Goal: Check status: Check status

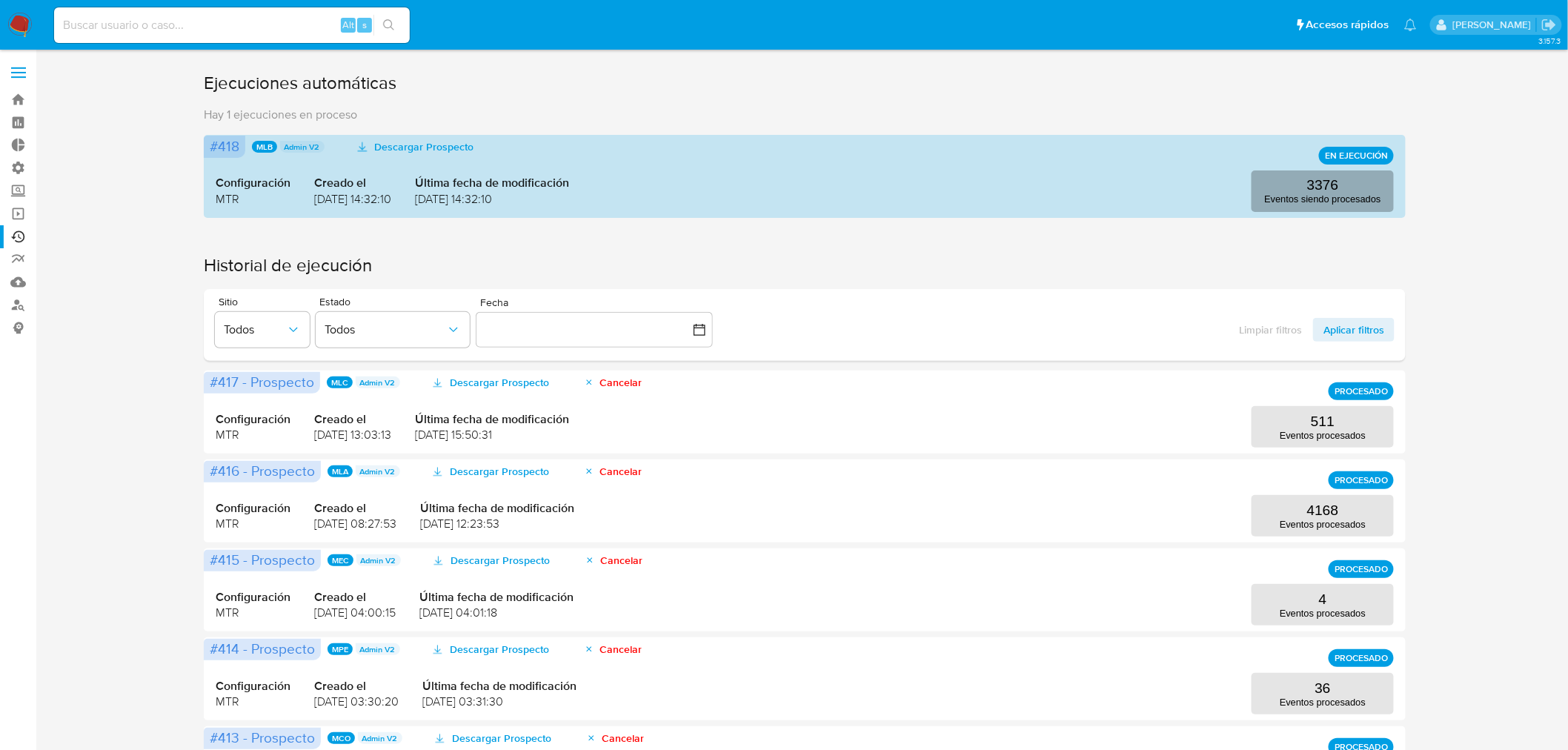
click at [1333, 189] on p "3376" at bounding box center [1322, 185] width 32 height 16
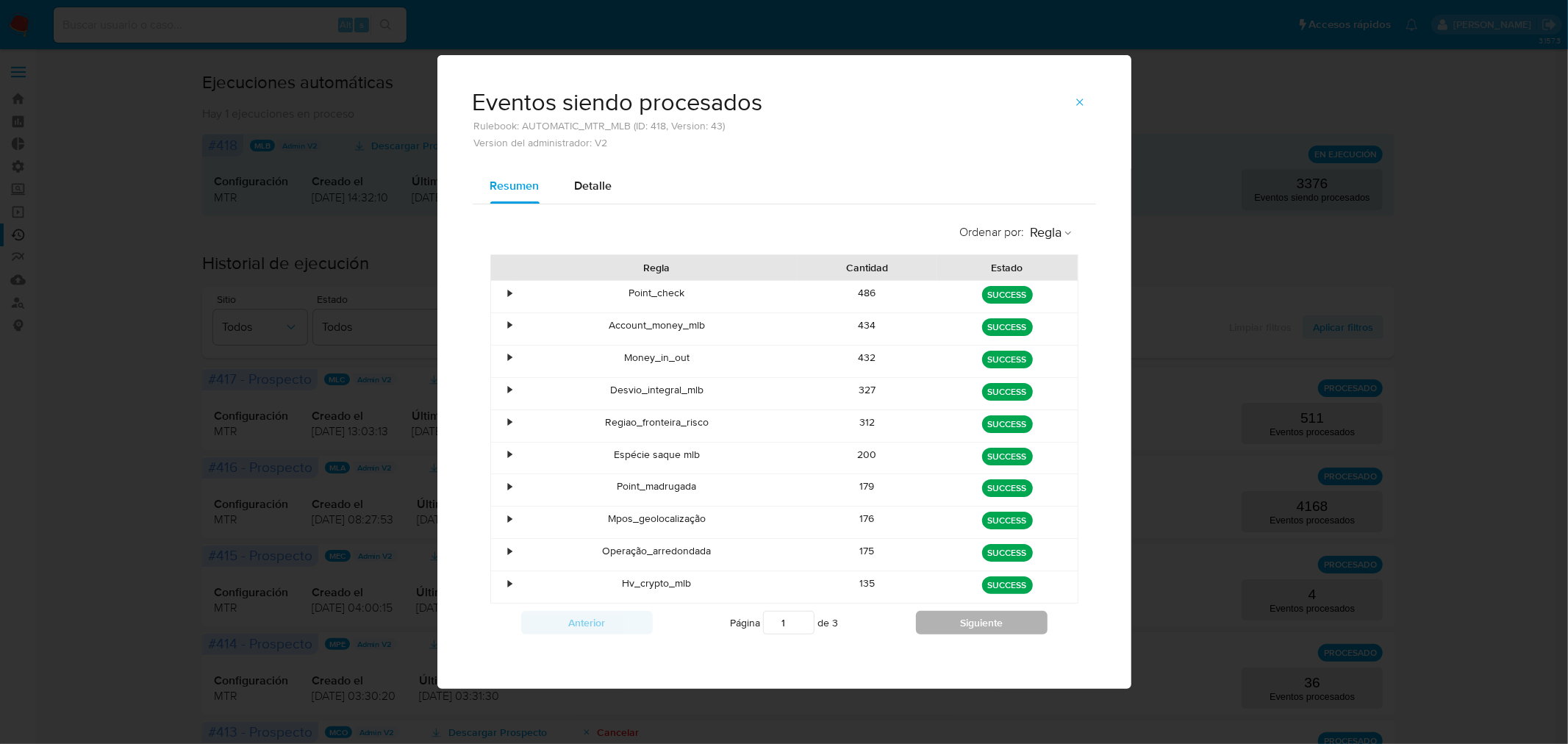
click at [978, 629] on button "Siguiente" at bounding box center [982, 622] width 131 height 23
type input "3"
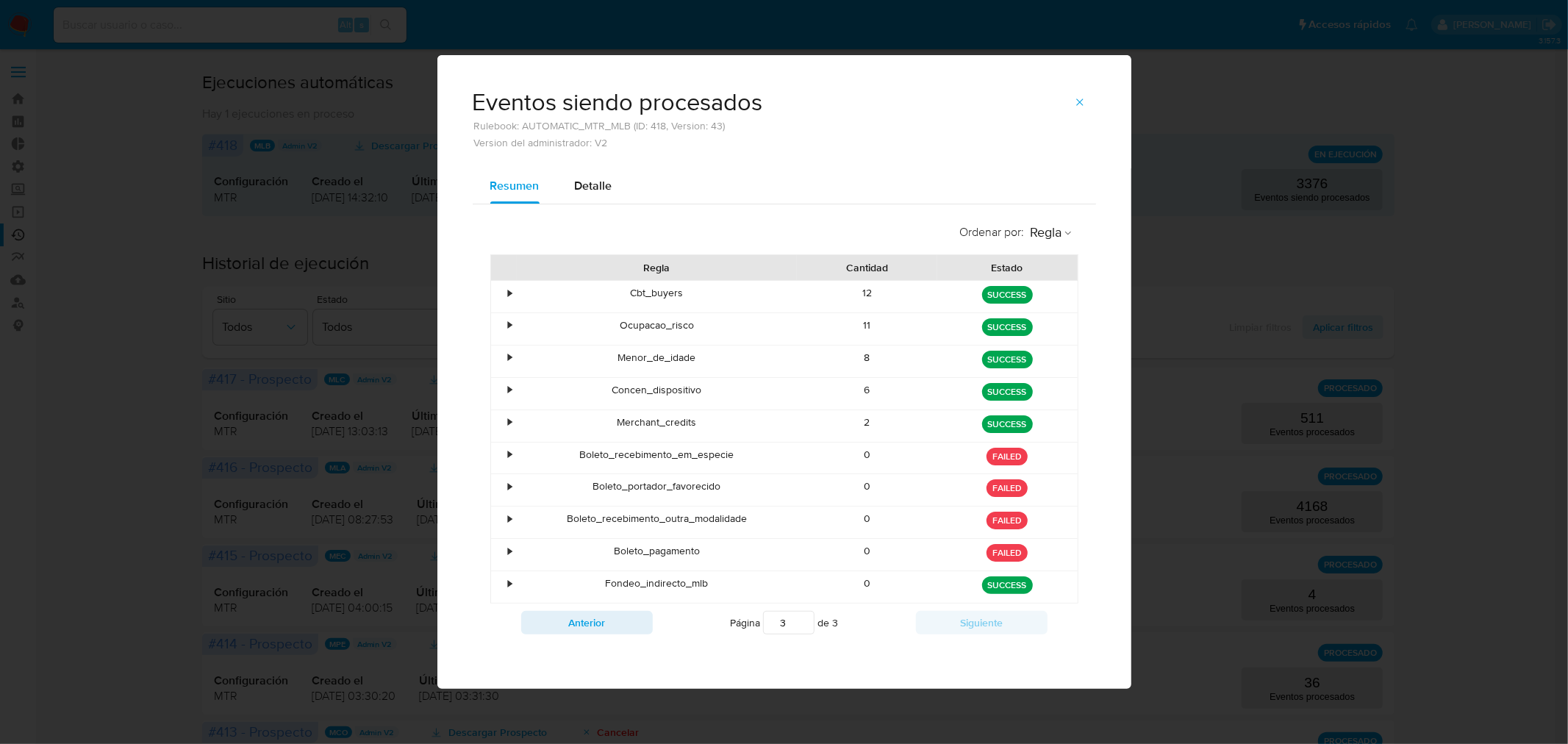
click at [509, 517] on div "•" at bounding box center [510, 519] width 4 height 14
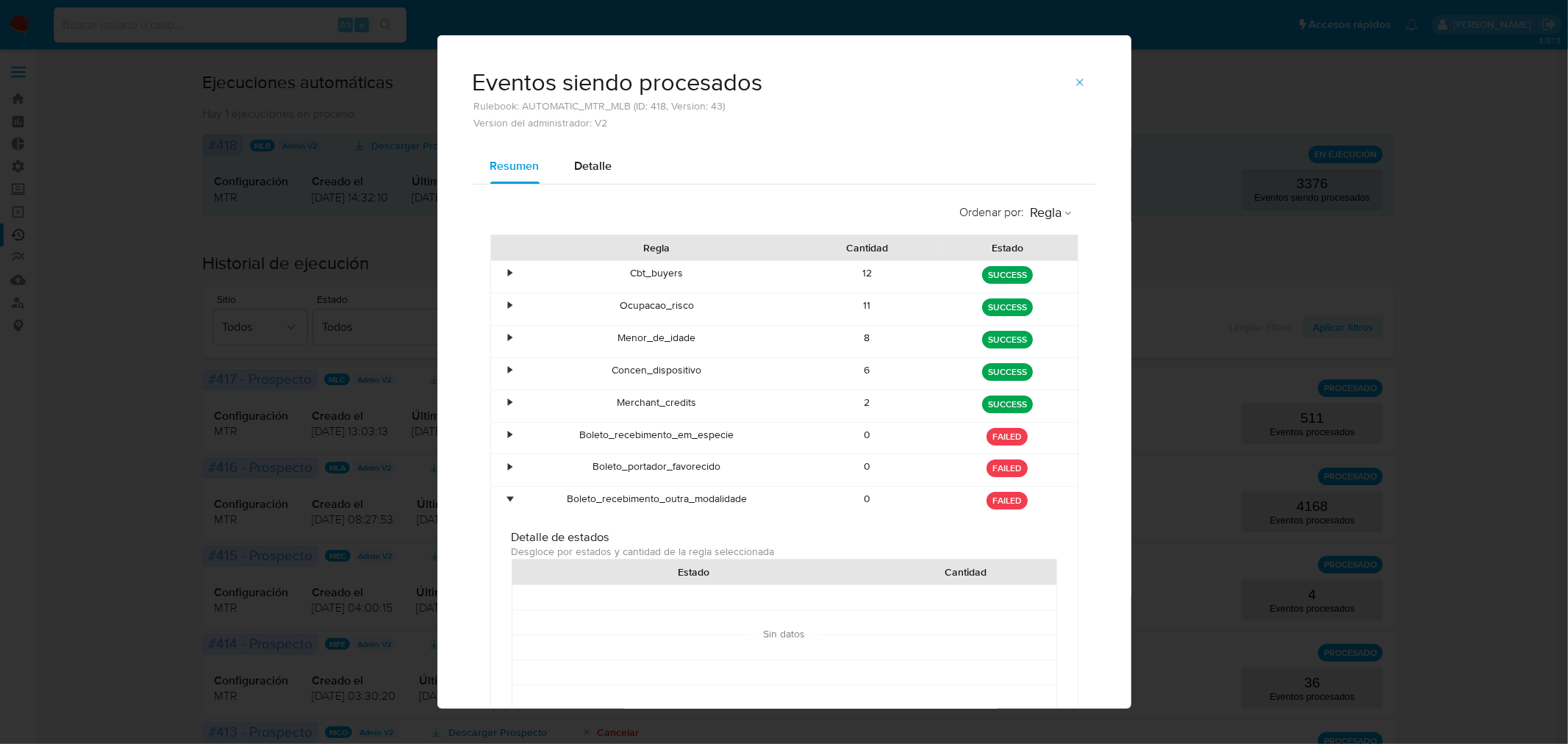
click at [502, 487] on div "•" at bounding box center [504, 502] width 26 height 31
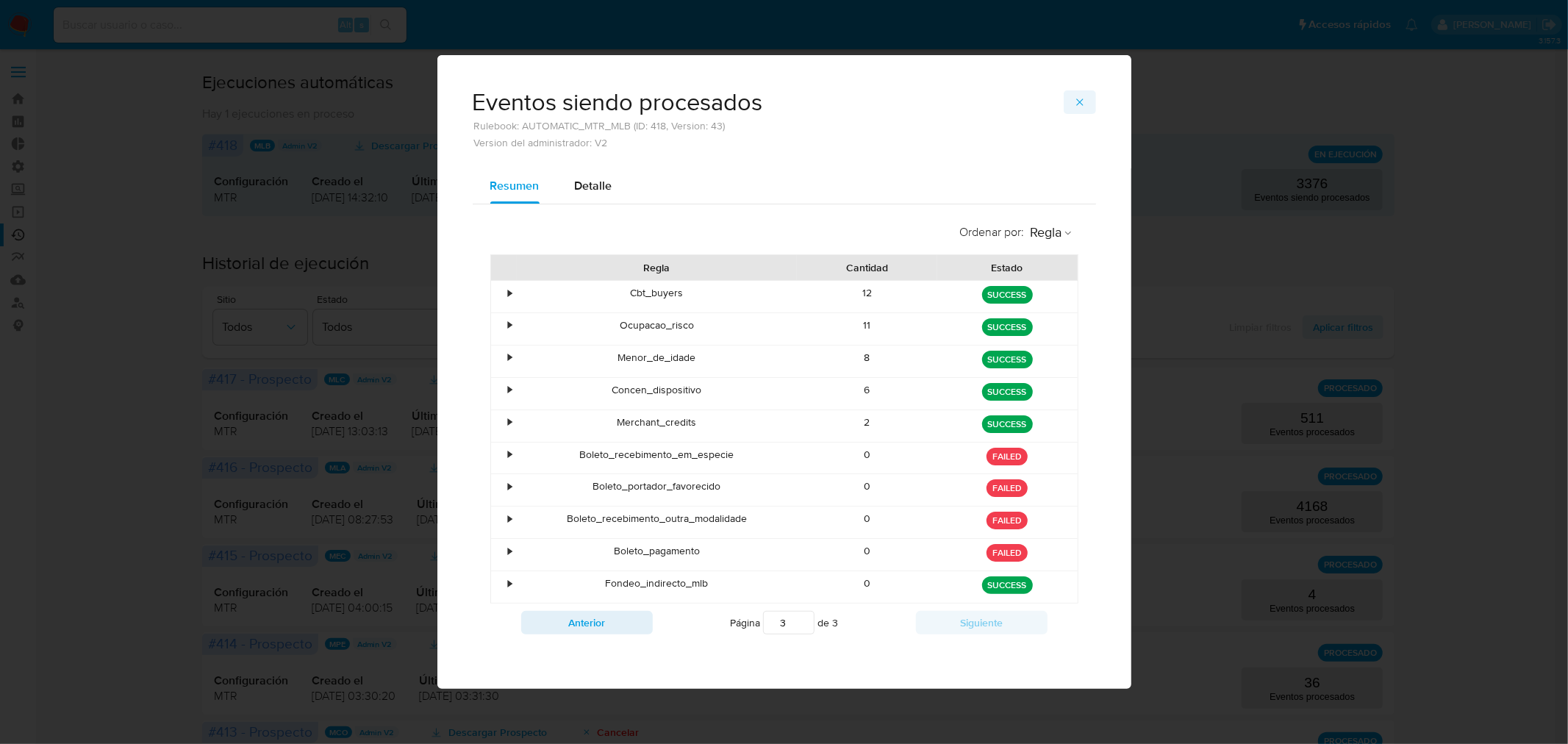
click at [1086, 94] on button "button" at bounding box center [1080, 102] width 32 height 23
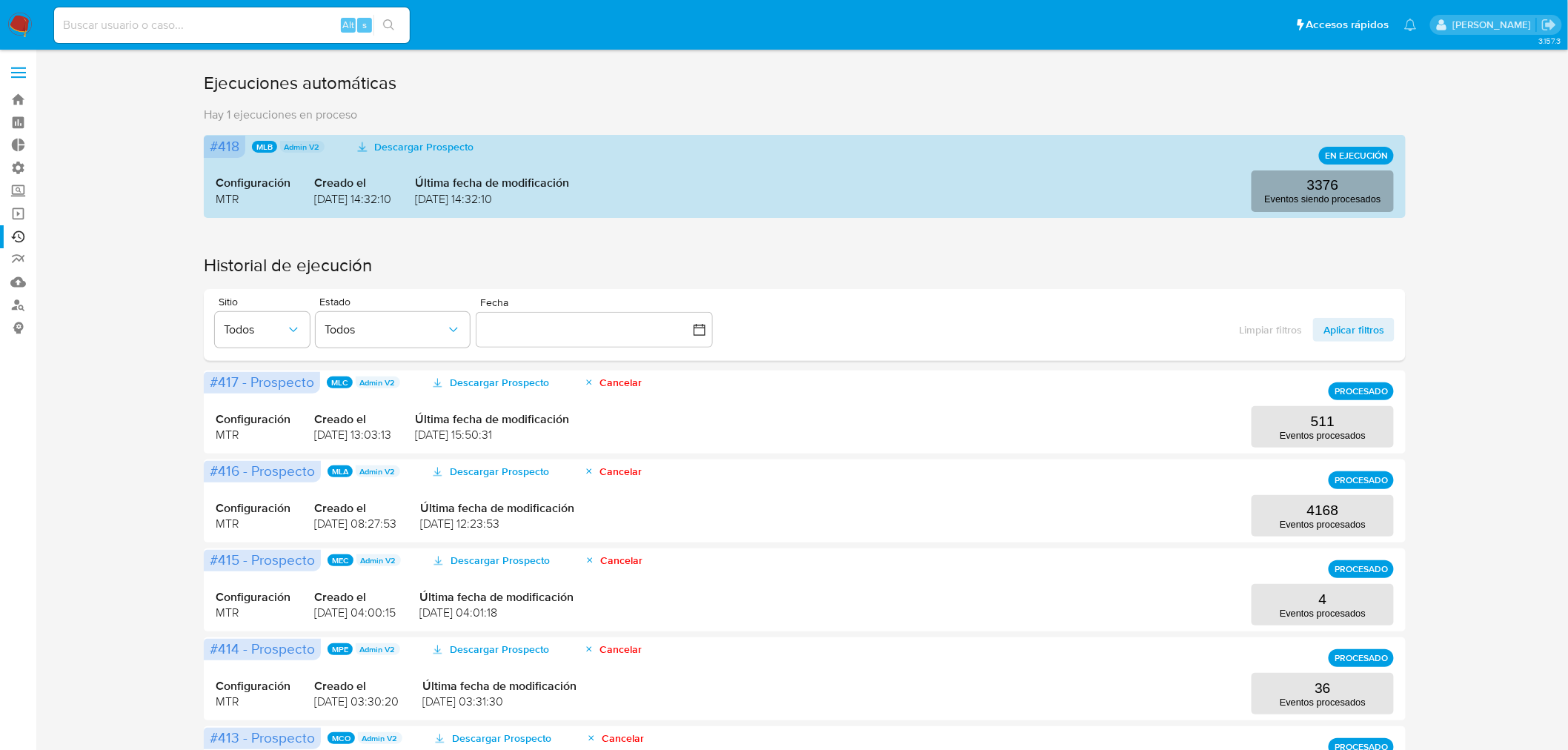
click at [1300, 185] on button "3376 Eventos siendo procesados" at bounding box center [1323, 191] width 142 height 41
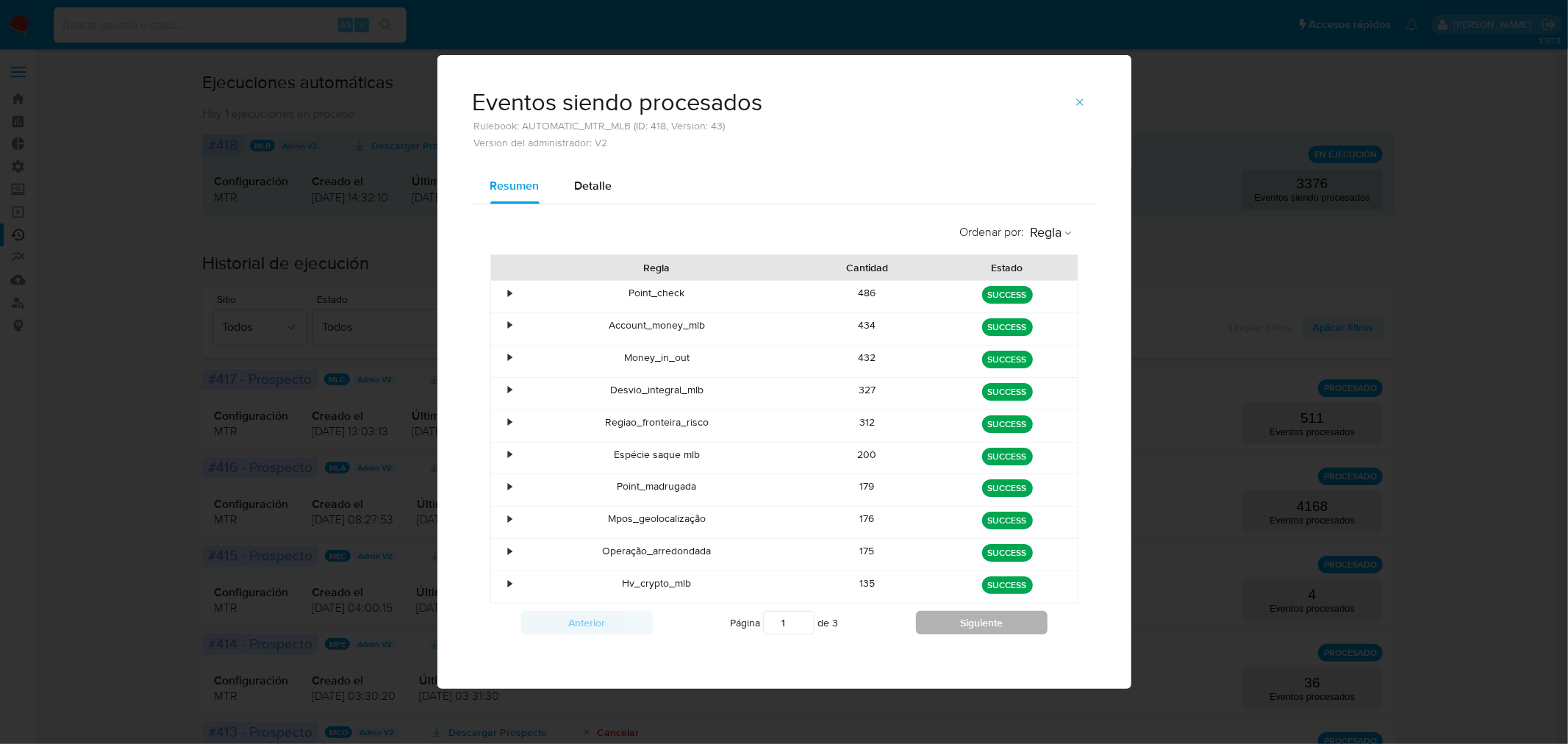
click at [961, 621] on button "Siguiente" at bounding box center [982, 622] width 131 height 23
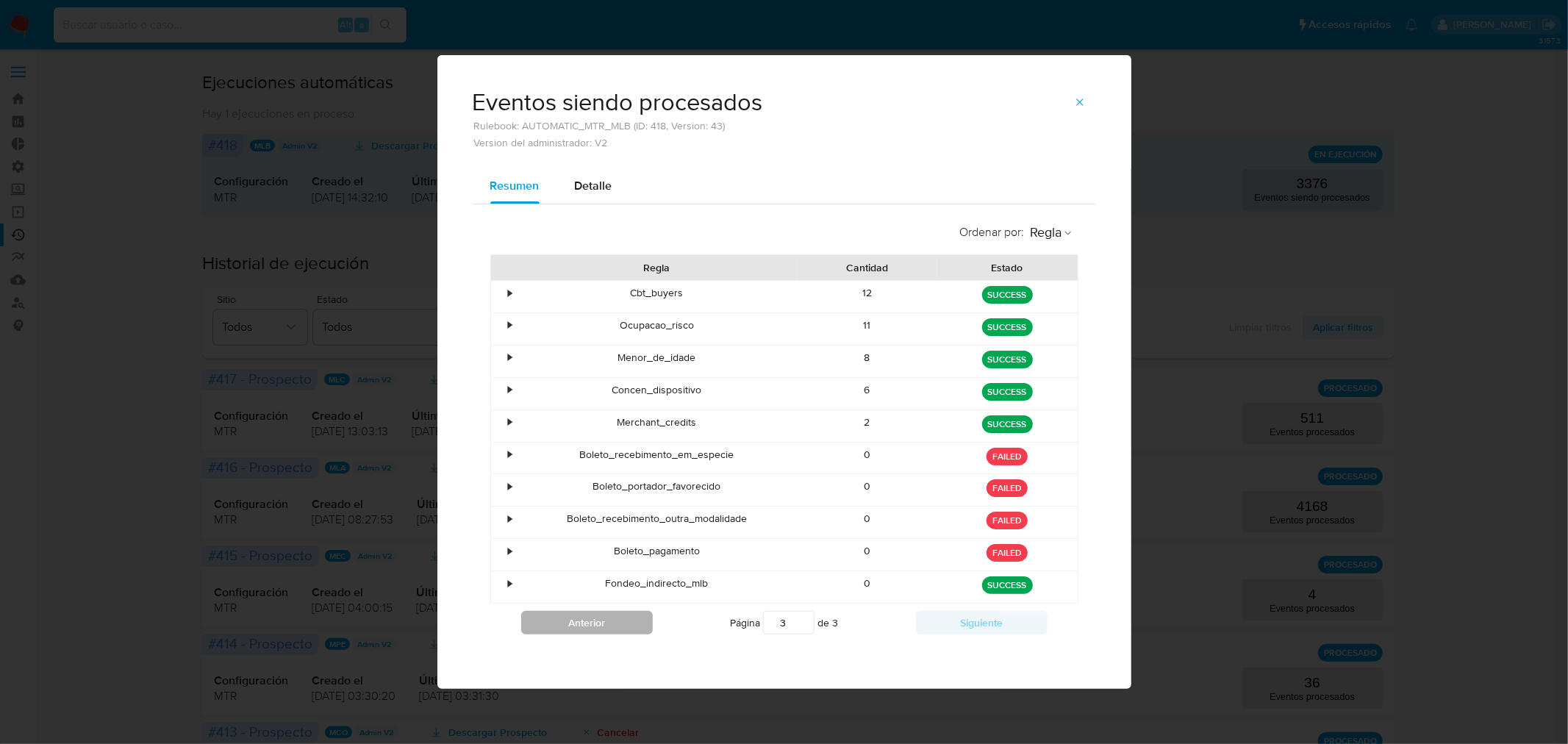
click at [571, 618] on button "Anterior" at bounding box center [586, 622] width 131 height 23
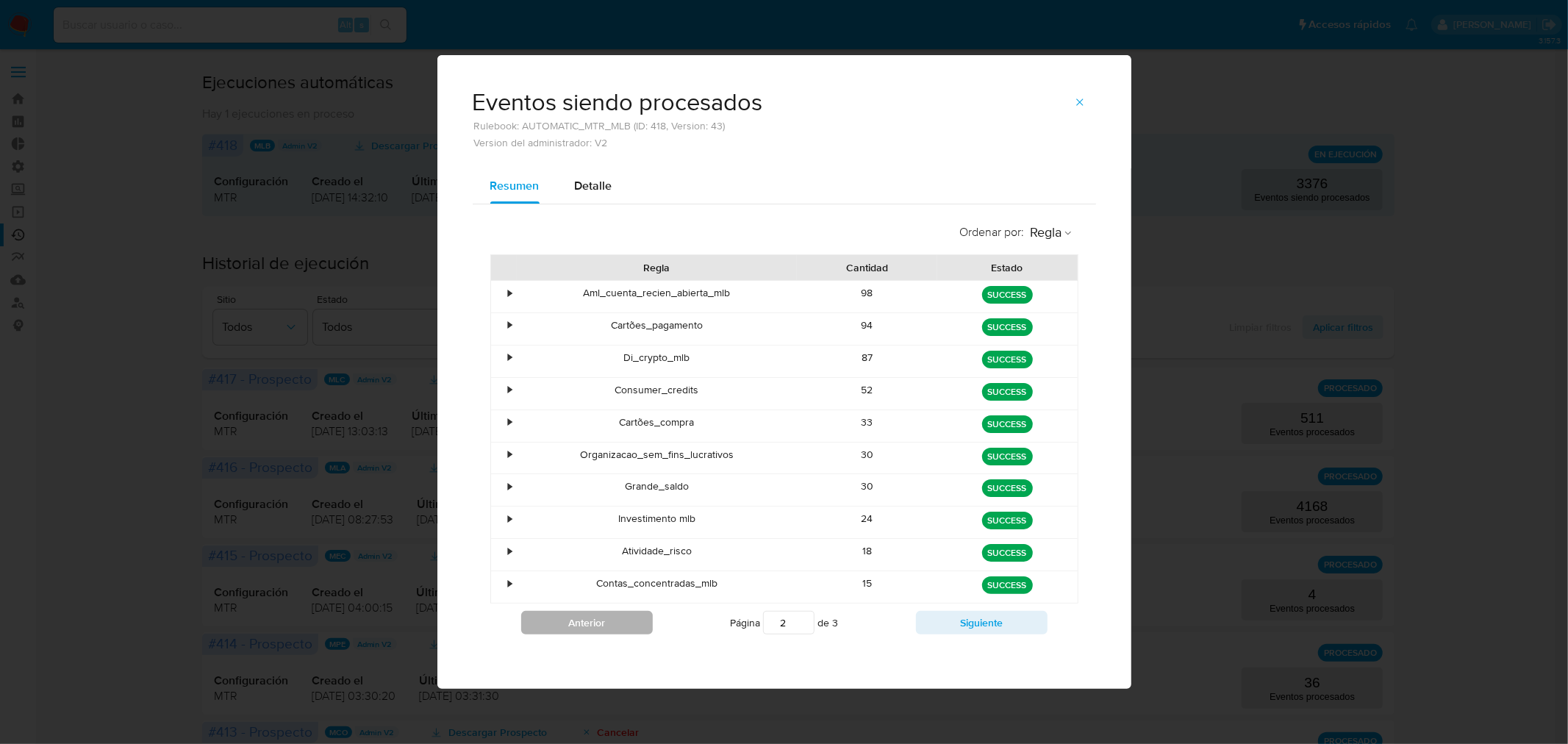
click at [571, 618] on button "Anterior" at bounding box center [586, 622] width 131 height 23
type input "1"
click at [1079, 98] on icon "button" at bounding box center [1079, 102] width 12 height 12
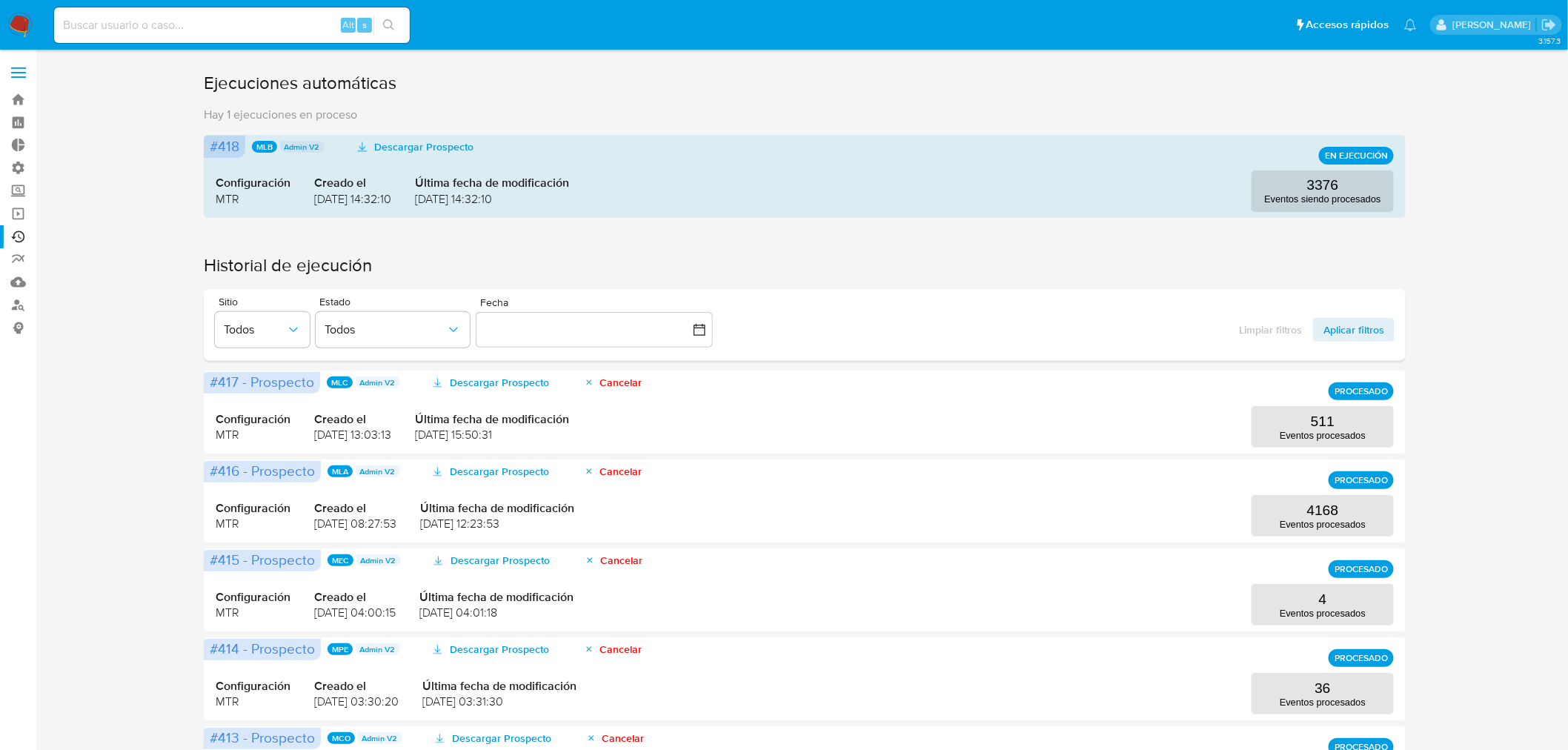
click at [1450, 278] on div "Ejecuciones automáticas Hay 1 ejecuciones en proceso #418 MLB Admin V2 Descarga…" at bounding box center [805, 686] width 1503 height 1231
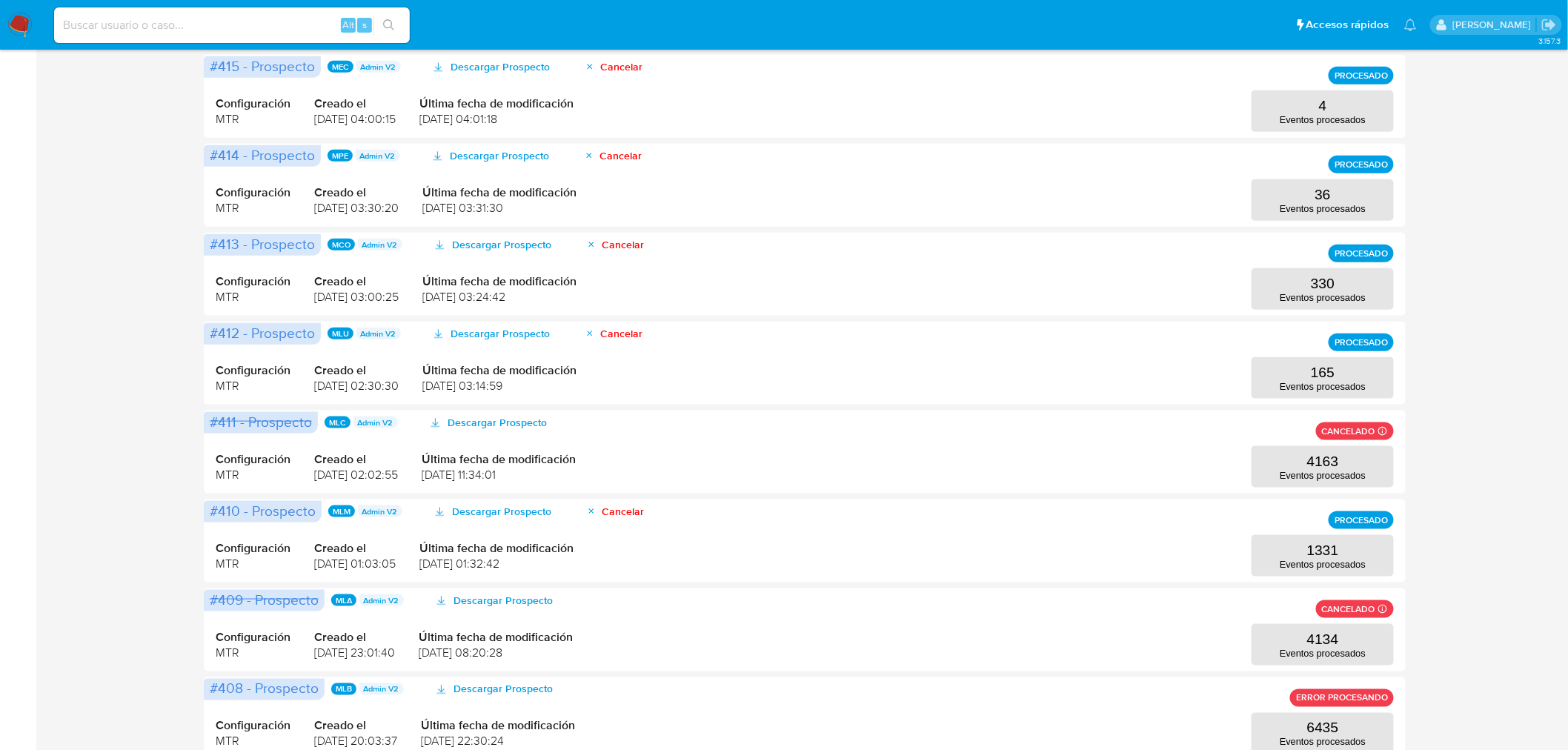
scroll to position [561, 0]
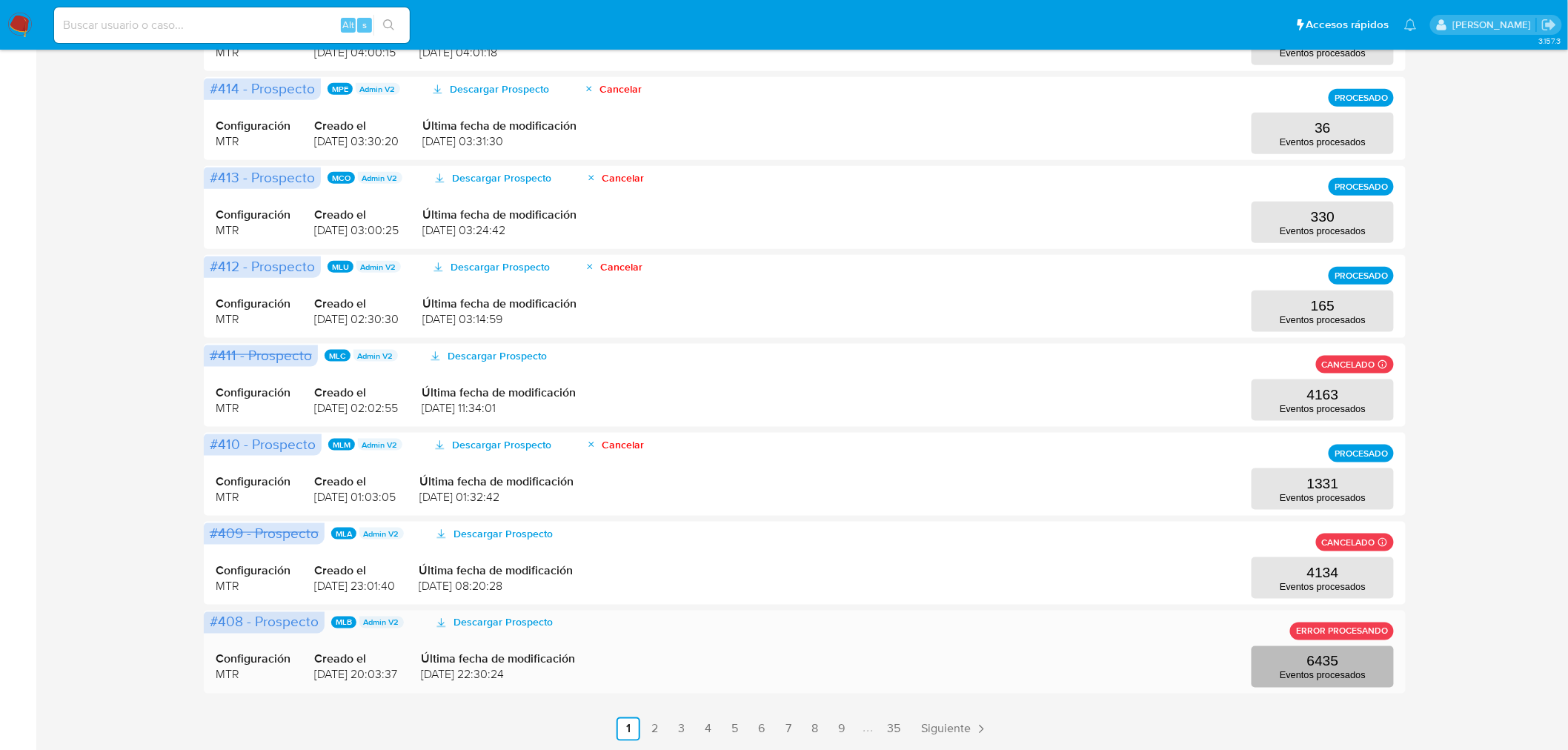
click at [1322, 663] on p "6435" at bounding box center [1322, 662] width 32 height 16
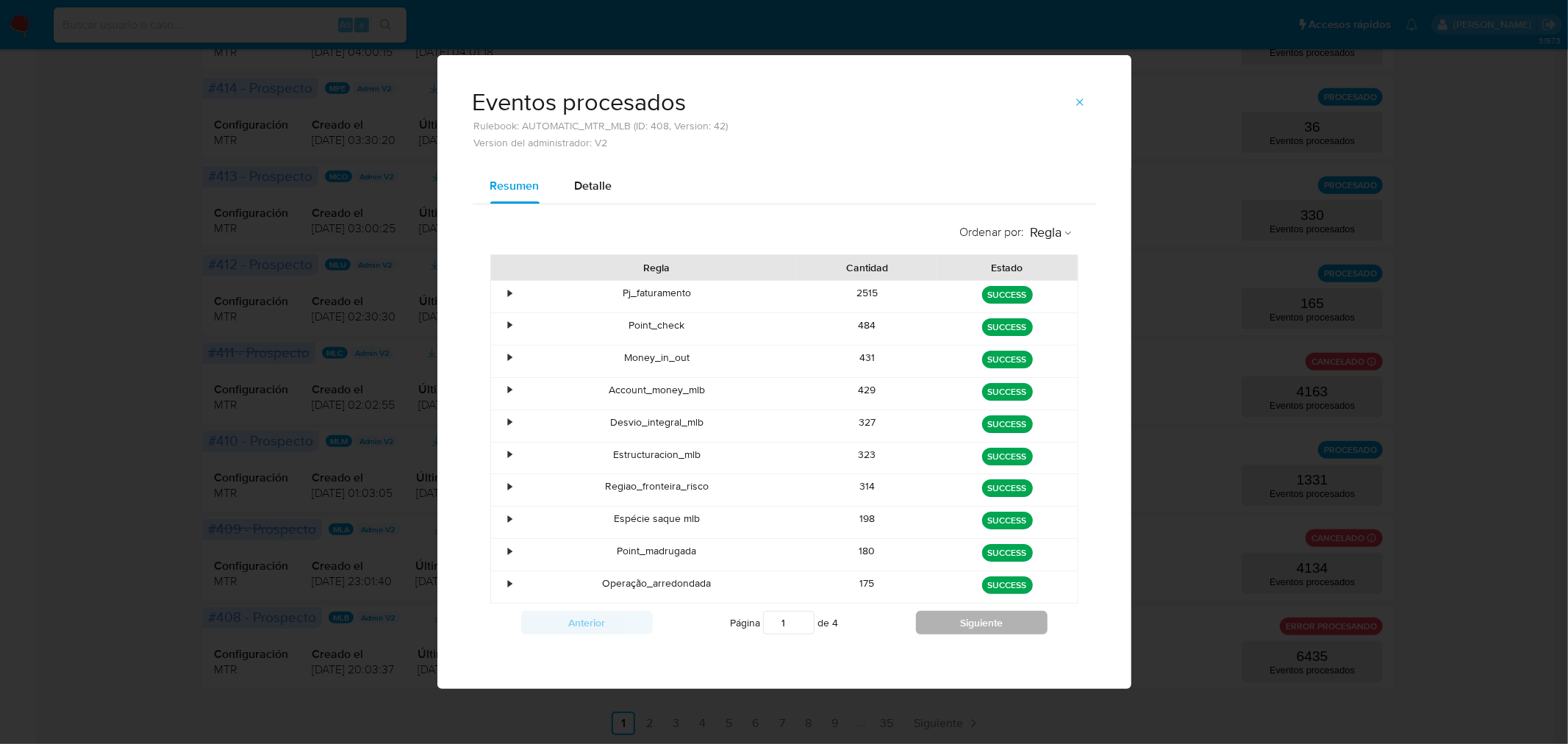
click at [939, 629] on button "Siguiente" at bounding box center [982, 622] width 131 height 23
type input "4"
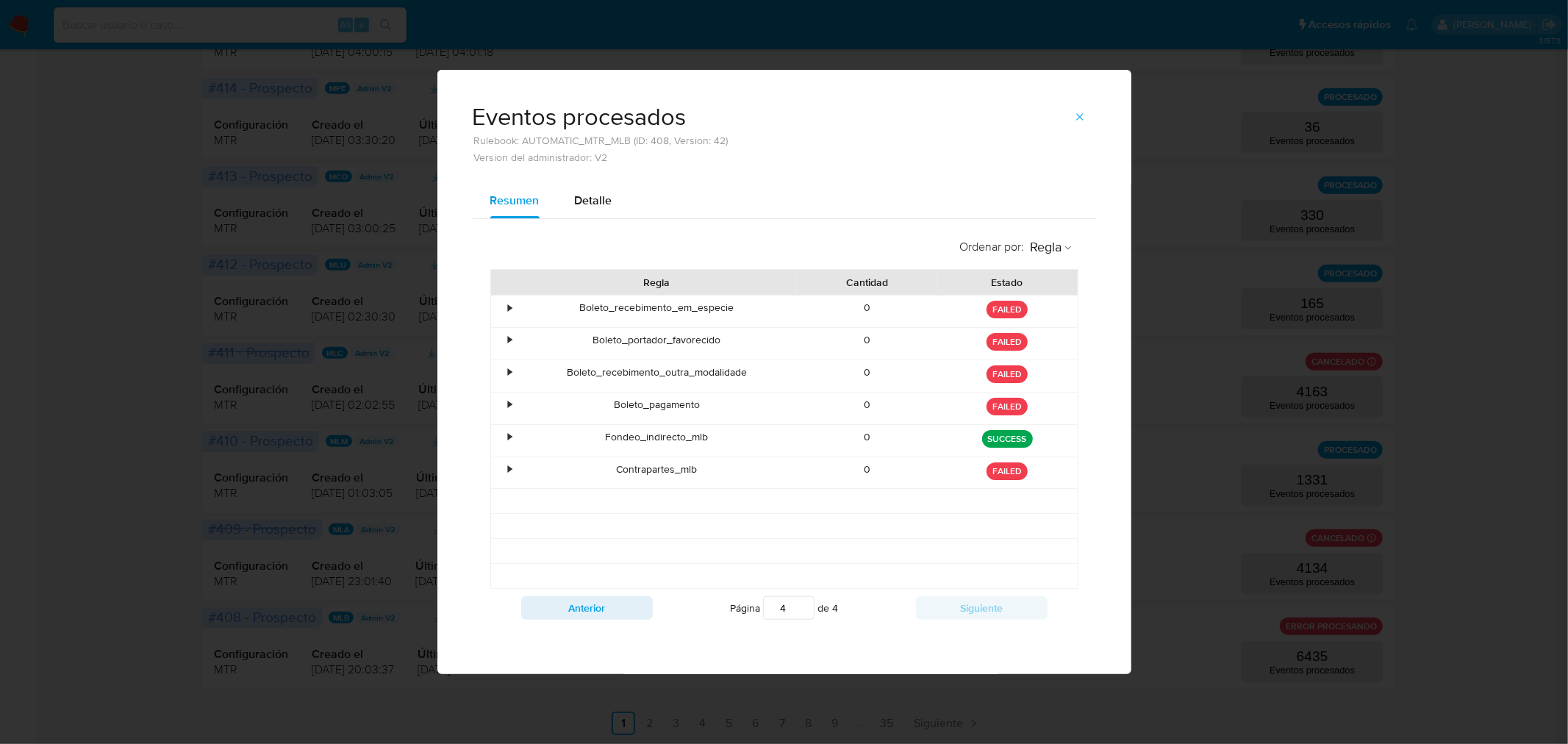
click at [1082, 107] on span "button" at bounding box center [1079, 117] width 12 height 21
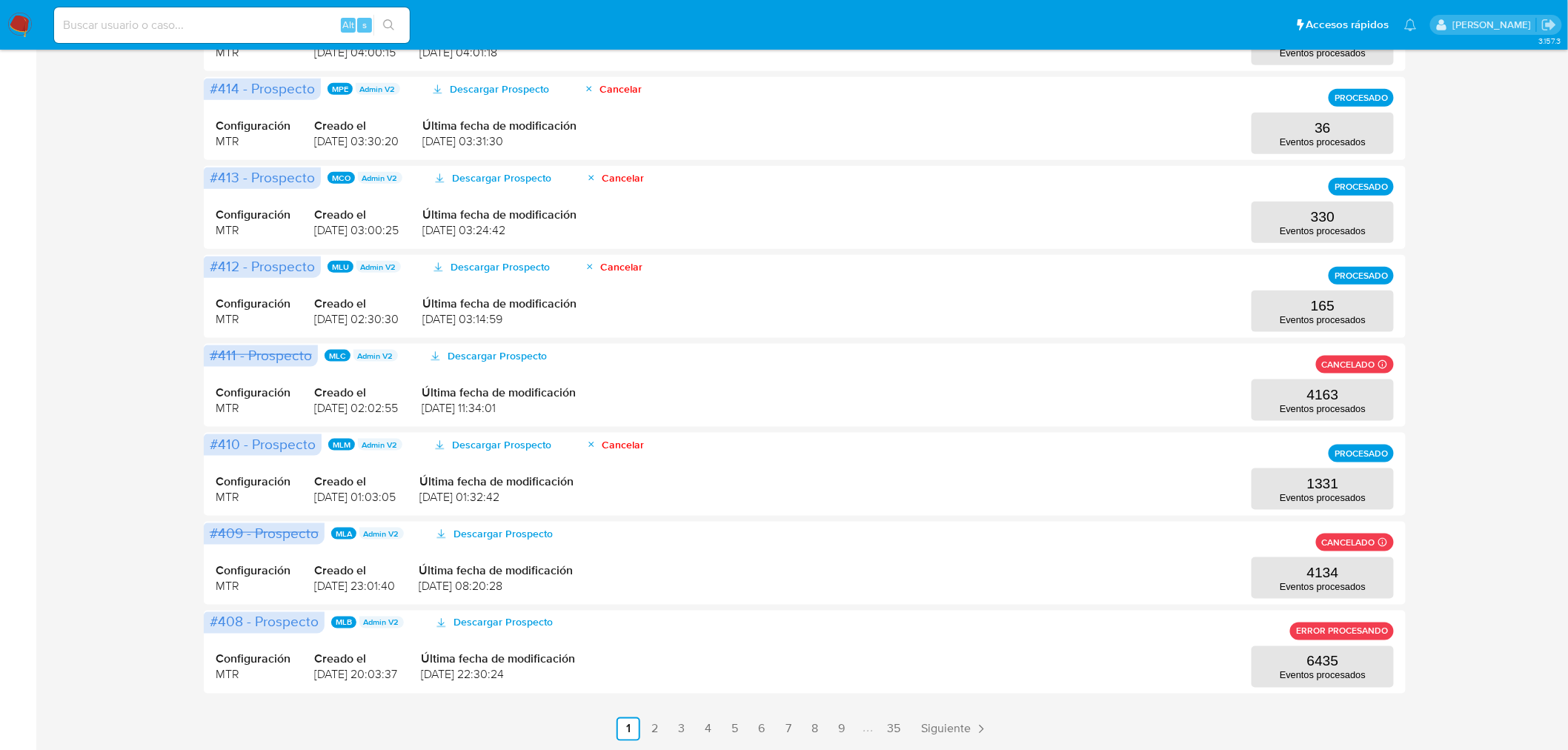
click at [1537, 432] on div "Ejecuciones automáticas Hay 1 ejecuciones en proceso #418 MLB Admin V2 Descarga…" at bounding box center [805, 125] width 1503 height 1231
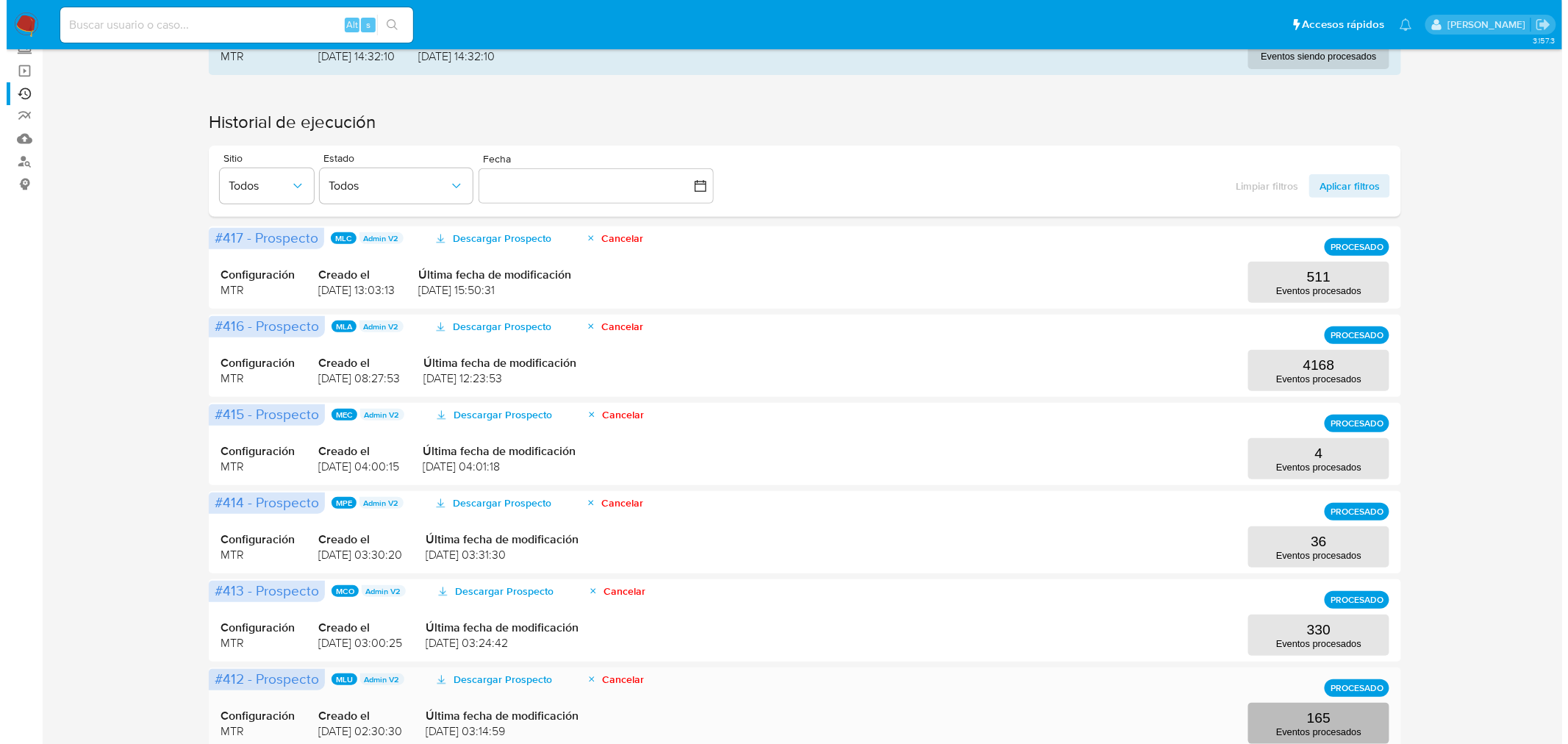
scroll to position [0, 0]
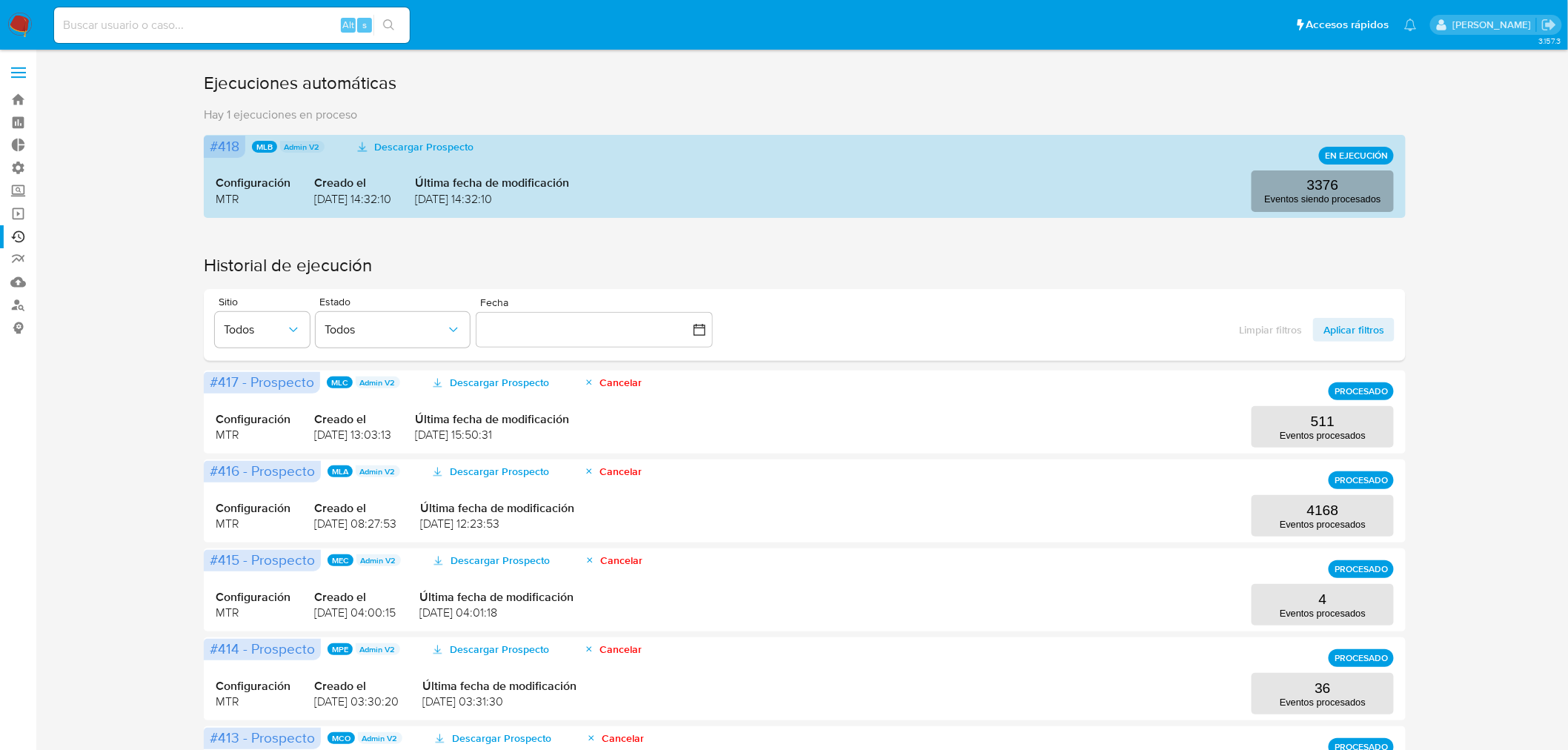
click at [1297, 186] on button "3376 Eventos siendo procesados" at bounding box center [1323, 191] width 142 height 41
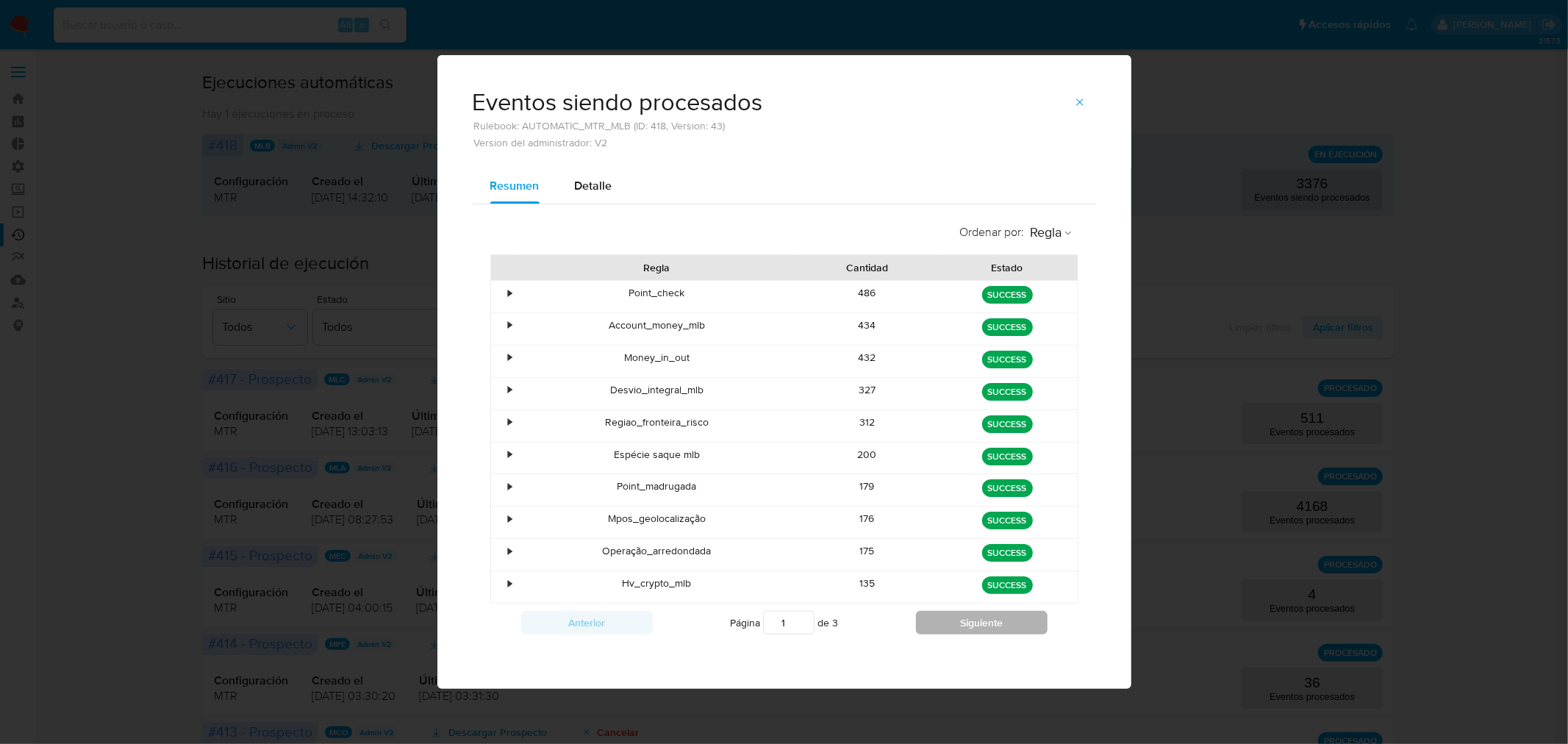
click at [932, 630] on button "Siguiente" at bounding box center [982, 622] width 131 height 23
type input "3"
